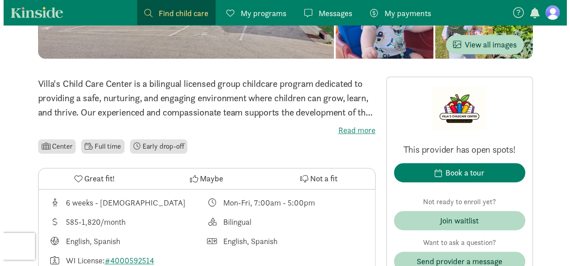
scroll to position [179, 0]
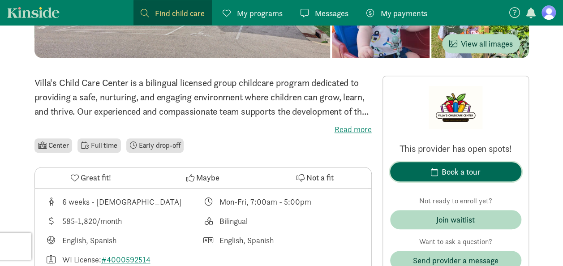
click at [442, 164] on button "Book a tour" at bounding box center [455, 171] width 131 height 19
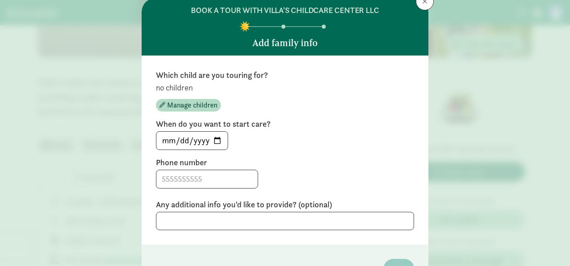
scroll to position [45, 0]
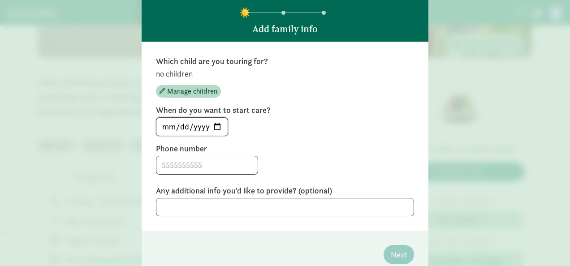
click at [213, 124] on input "[DATE]" at bounding box center [191, 127] width 71 height 18
type input "[DATE]"
click at [188, 86] on button "Manage children" at bounding box center [188, 91] width 65 height 13
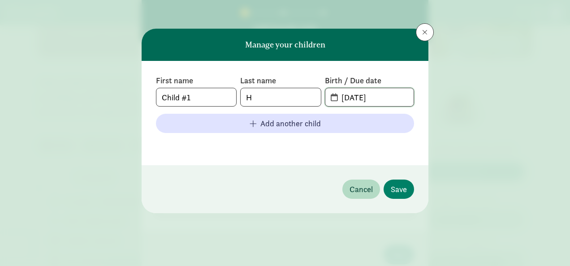
drag, startPoint x: 398, startPoint y: 97, endPoint x: 323, endPoint y: 97, distance: 74.8
click at [323, 97] on div "First name Child #1 Last name H Birth / Due date [DATE]" at bounding box center [285, 90] width 258 height 31
type input "[DATE]"
click at [401, 189] on span "Save" at bounding box center [399, 189] width 16 height 12
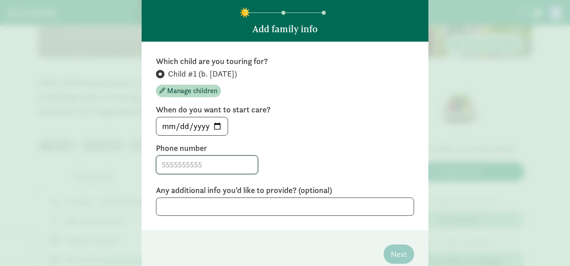
click at [217, 170] on input at bounding box center [206, 165] width 101 height 18
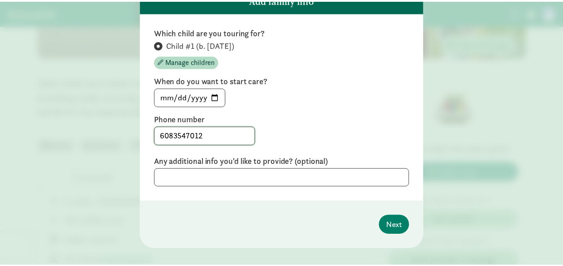
scroll to position [85, 0]
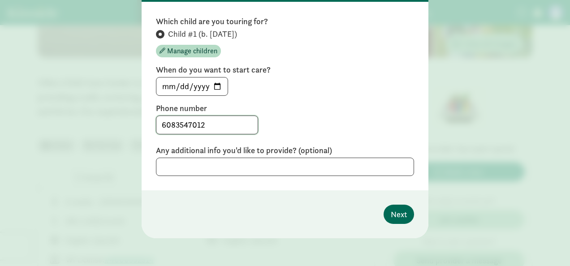
type input "6083547012"
click at [398, 213] on span "Next" at bounding box center [399, 214] width 16 height 12
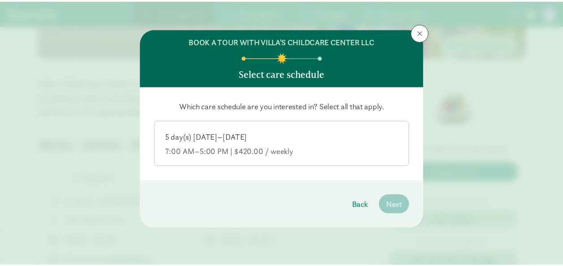
scroll to position [0, 0]
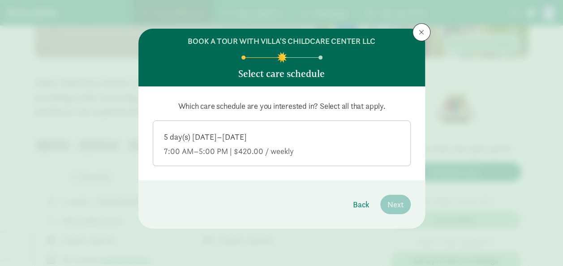
click at [235, 149] on div "7:00 AM–5:00 PM | $420.00 / weekly" at bounding box center [282, 151] width 236 height 11
click at [0, 0] on input "5 day(s) [DATE]–[DATE] 7:00 AM–5:00 PM | $420.00 / weekly" at bounding box center [0, 0] width 0 height 0
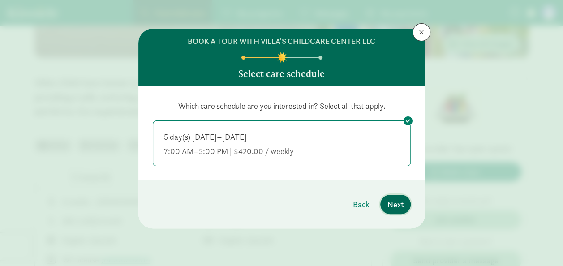
click at [386, 201] on button "Next" at bounding box center [395, 204] width 30 height 19
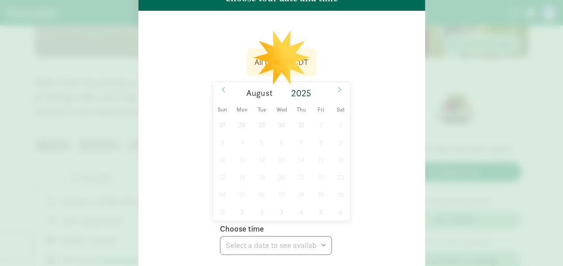
scroll to position [90, 0]
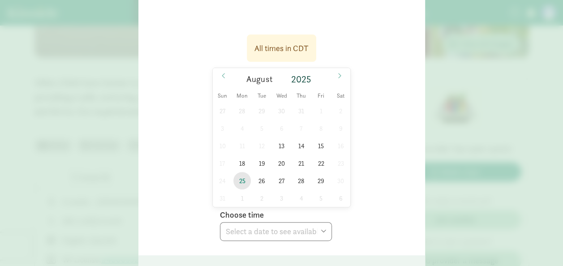
click at [238, 178] on span "25" at bounding box center [241, 180] width 17 height 17
click at [270, 230] on select "Choose time 08:00 AM 08:30 AM 09:00 AM 09:30 AM 10:00 AM 10:30 AM 11:00 AM 11:3…" at bounding box center [276, 231] width 112 height 19
select select "[DATE]T08:00:00.000-05:00"
click at [220, 222] on select "Choose time 08:00 AM 08:30 AM 09:00 AM 09:30 AM 10:00 AM 10:30 AM 11:00 AM 11:3…" at bounding box center [276, 231] width 112 height 19
click at [399, 191] on div "All times in CDT [DATE] [DATE] Sun Mon Tue Wed Thu Fri Sat 27 28 29 30 31 1 2 3…" at bounding box center [282, 135] width 258 height 212
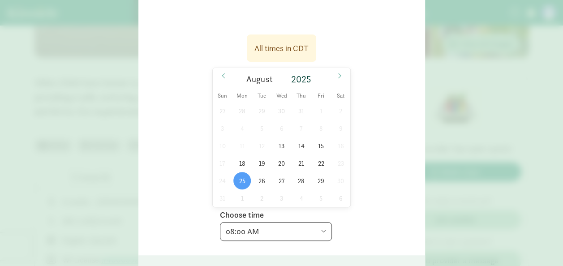
scroll to position [155, 0]
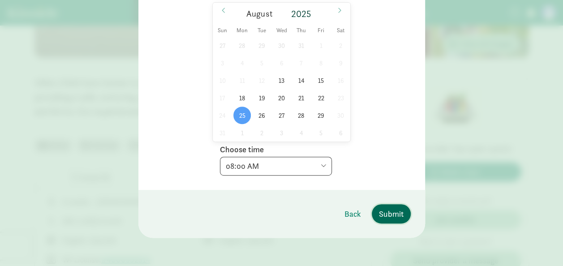
click at [381, 210] on span "Submit" at bounding box center [391, 214] width 25 height 12
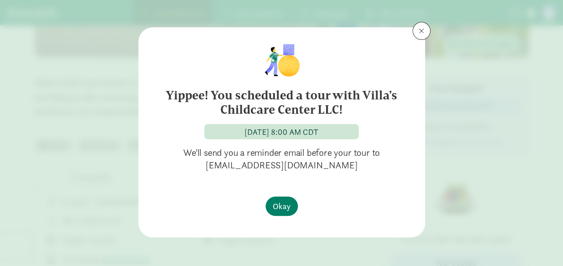
scroll to position [1, 0]
click at [283, 214] on button "Okay" at bounding box center [282, 206] width 32 height 19
